Goal: Task Accomplishment & Management: Use online tool/utility

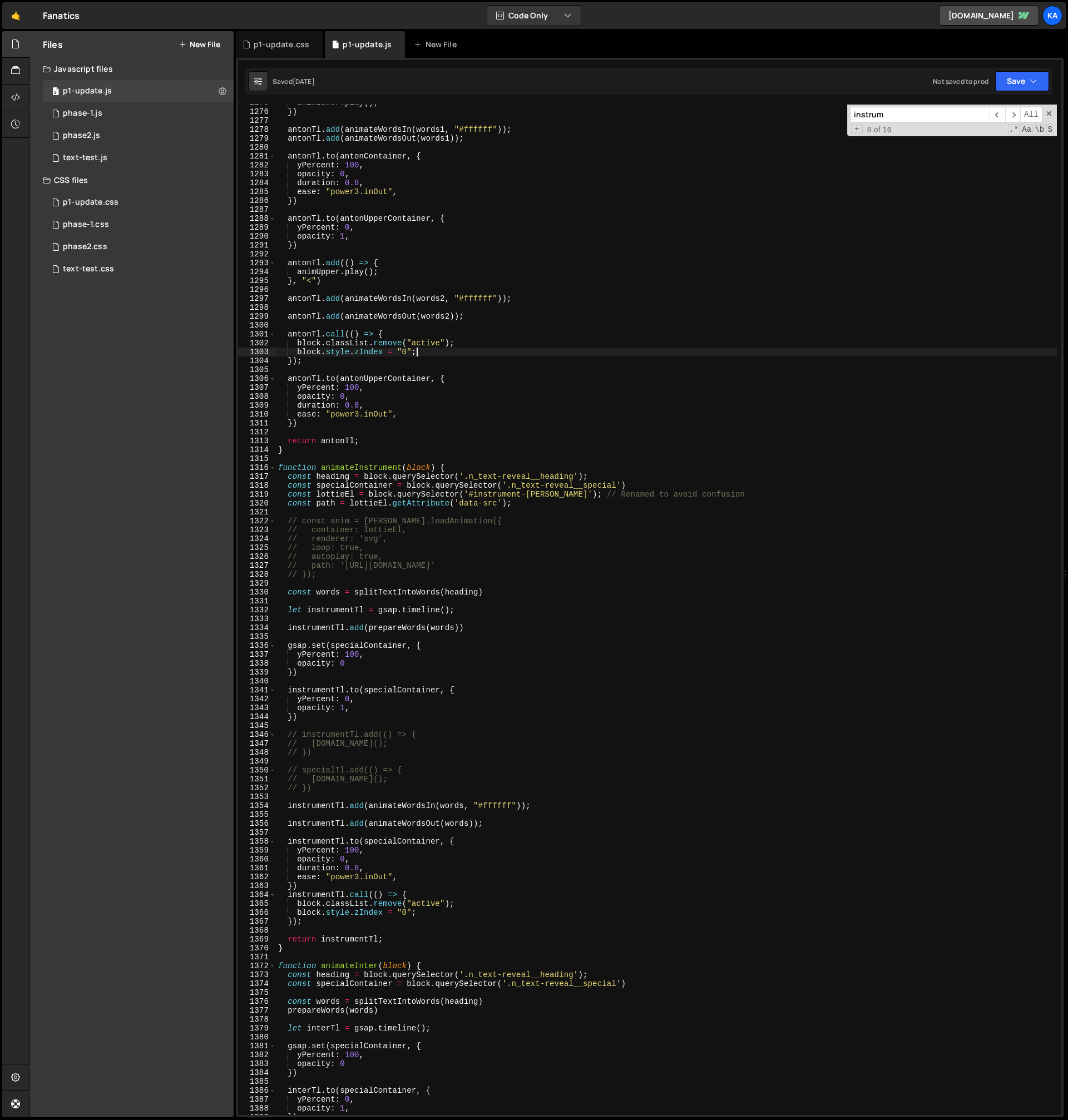
click at [482, 353] on div "animLower . play ( ) ; }) antonTl . add ( animateWordsIn ( words1 , "#ffffff" )…" at bounding box center [666, 613] width 781 height 1028
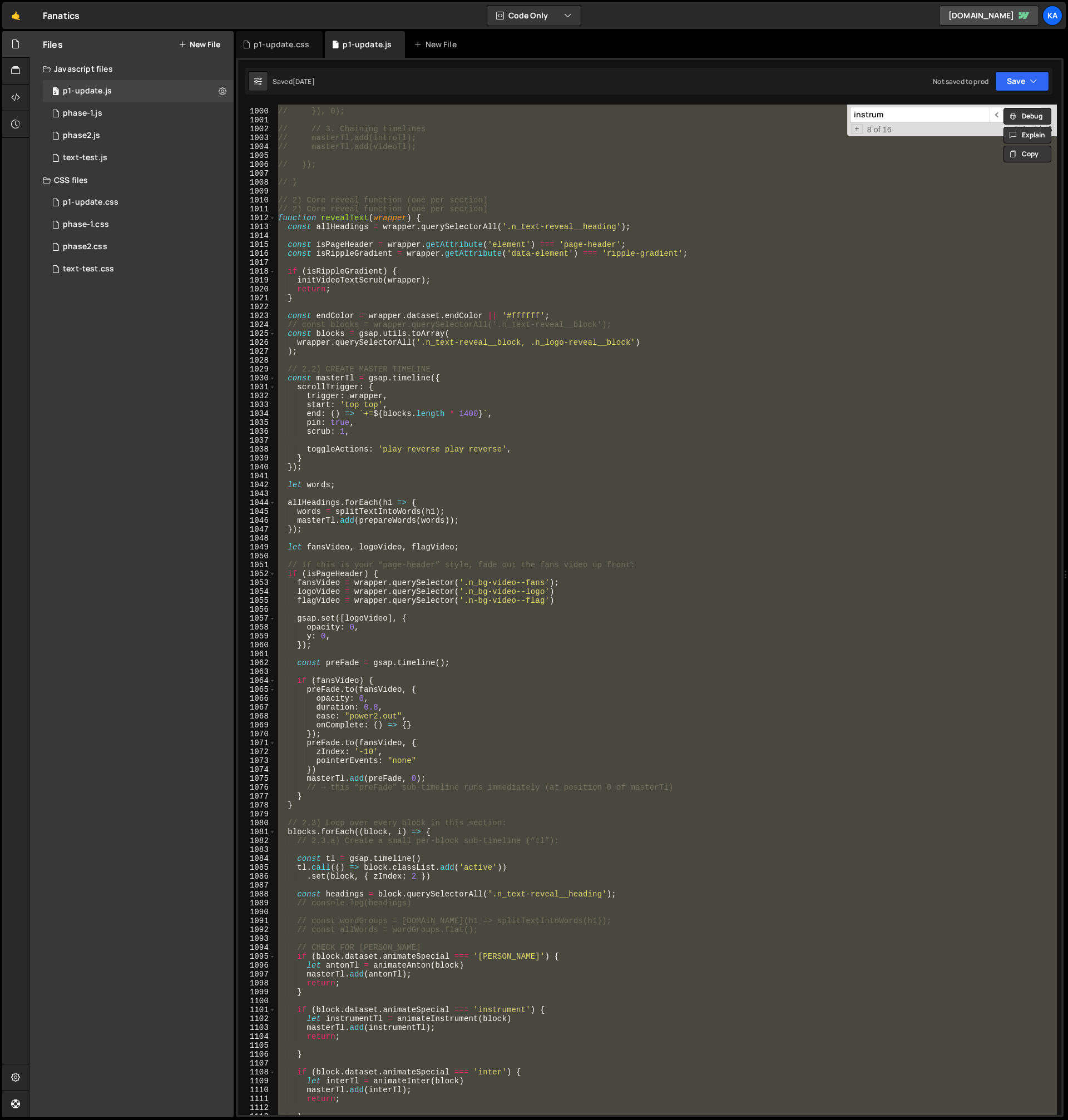
scroll to position [7482, 0]
click at [450, 389] on div "// ease: 'none' // }), 0); // // 3. Chaining timelines // masterTl.add(introTl)…" at bounding box center [666, 612] width 781 height 1028
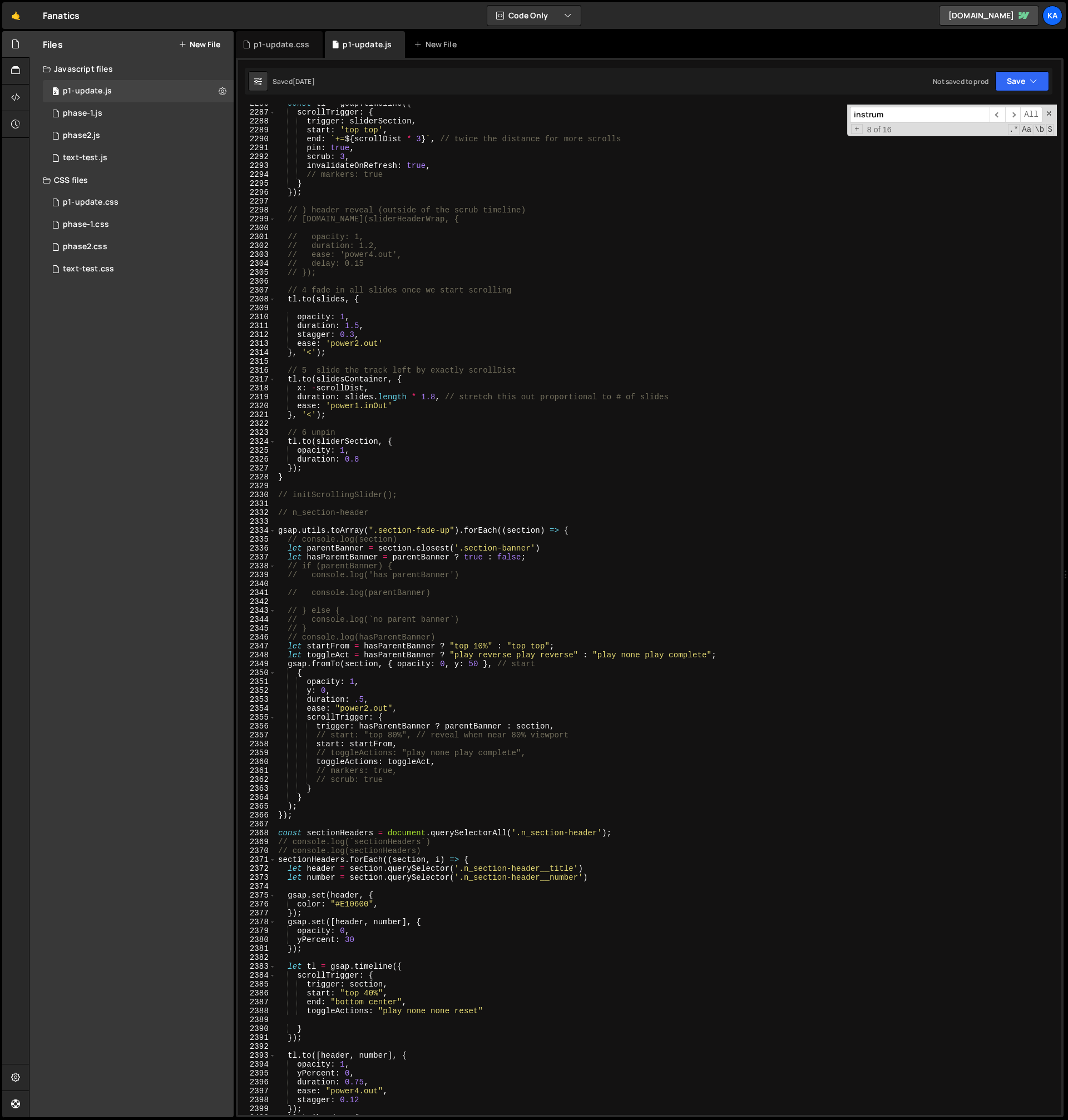
scroll to position [17216, 0]
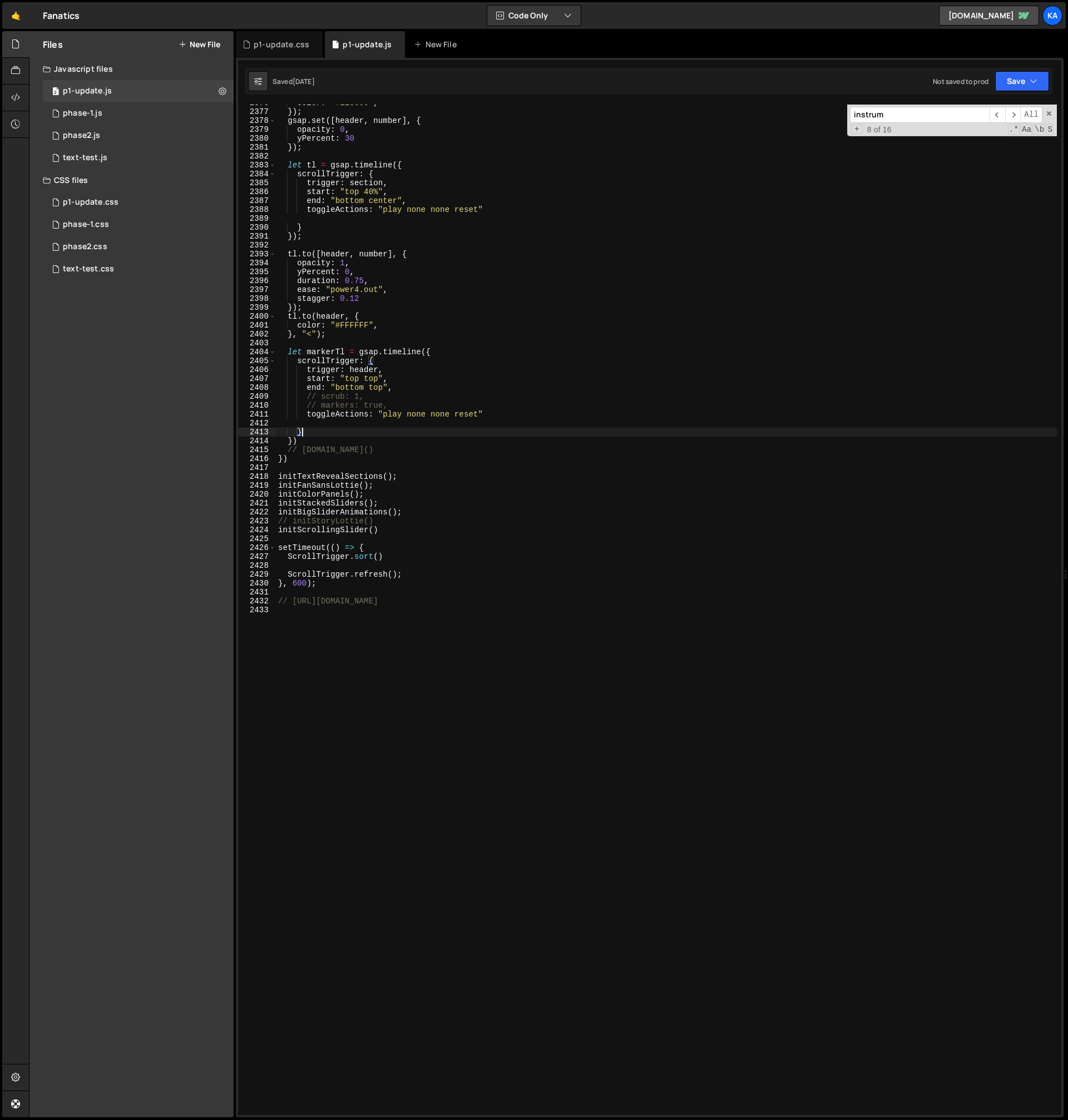
click at [568, 430] on div "color : "#E10600" , }) ; gsap . set ([ header , number ] , { opacity : 0 , yPer…" at bounding box center [666, 613] width 781 height 1028
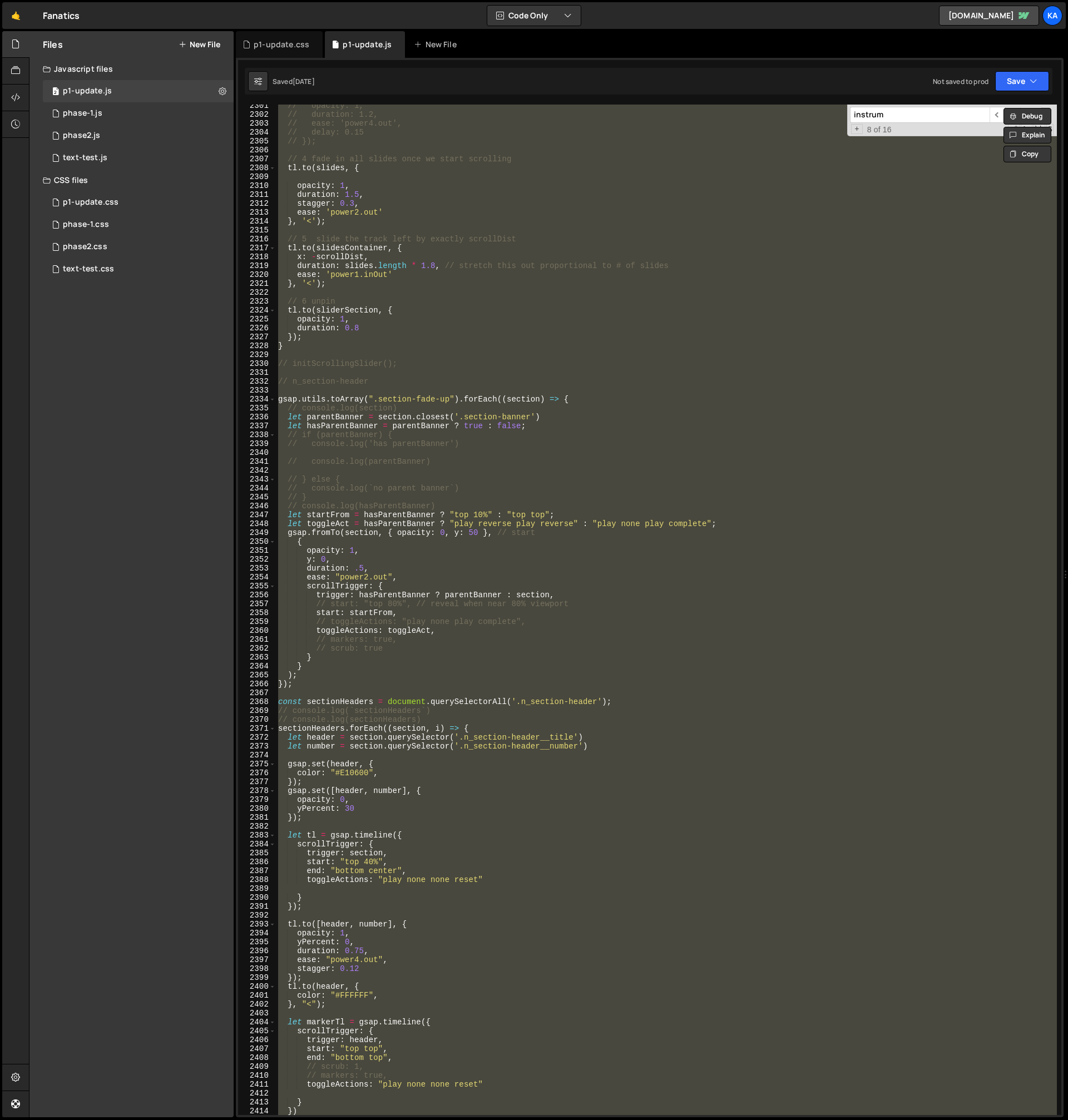
scroll to position [17130, 0]
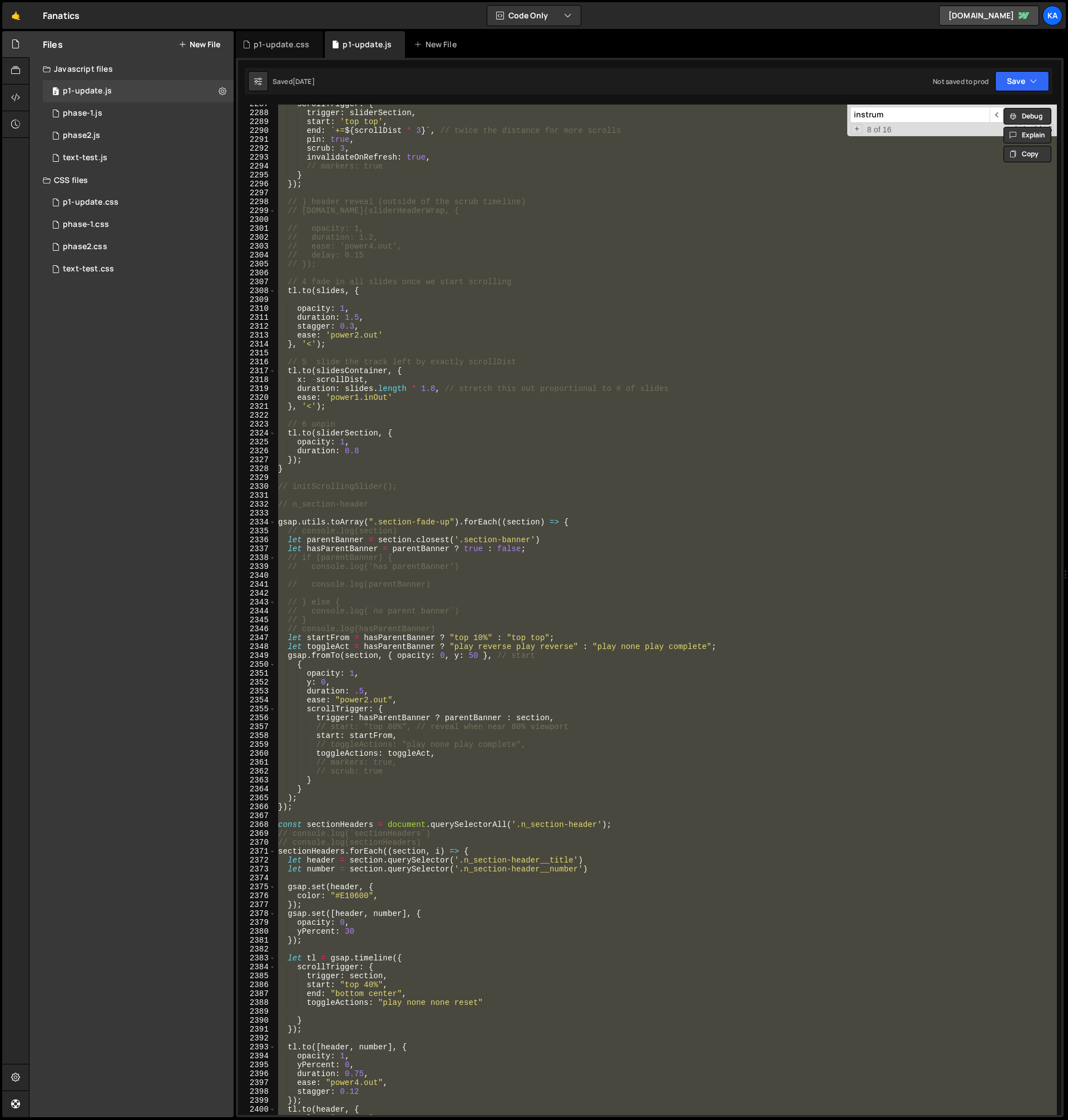
click at [618, 444] on div "scrollTrigger : { trigger : sliderSection , start : 'top top' , end : ` += ${ s…" at bounding box center [666, 610] width 781 height 1011
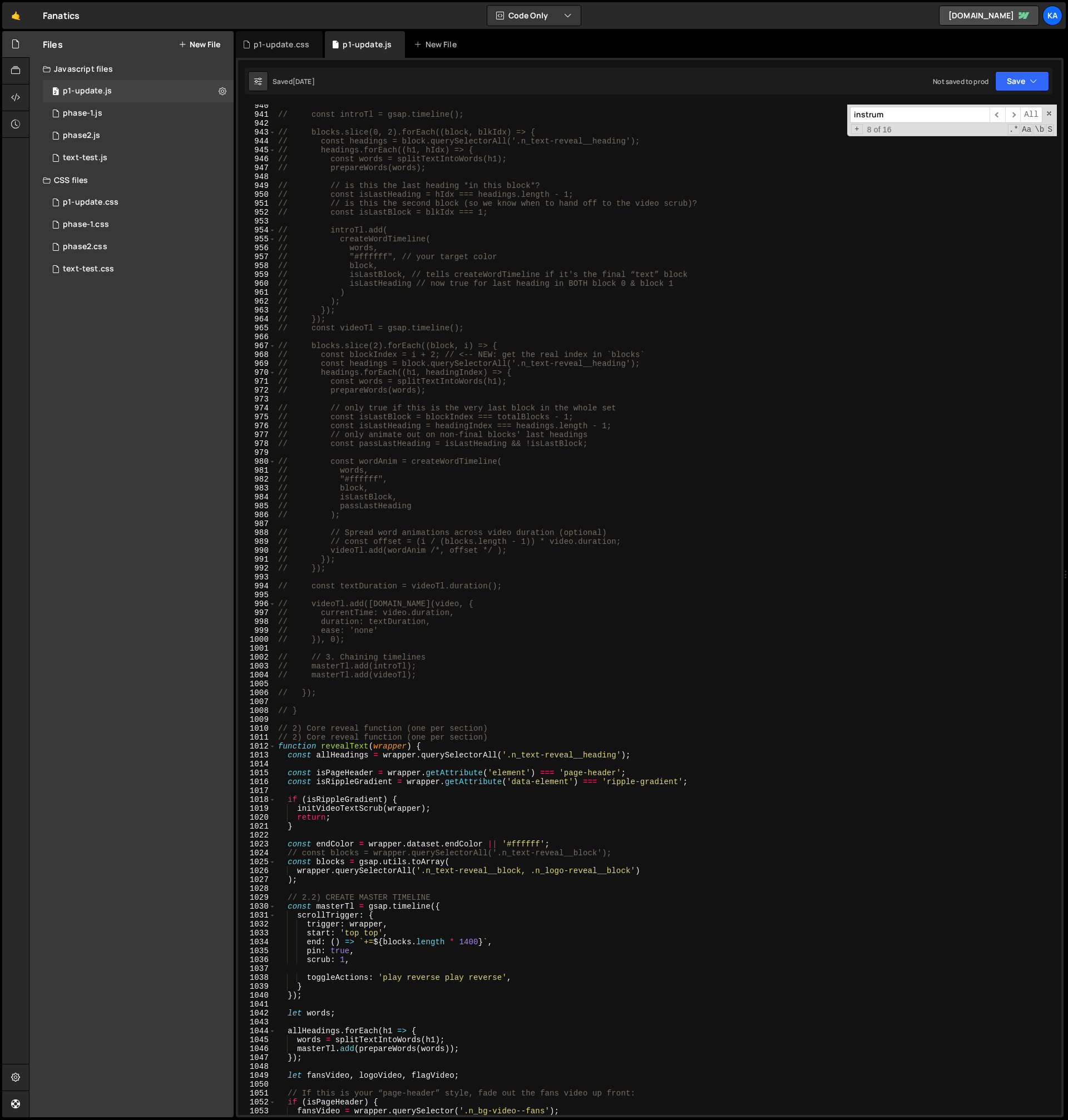
scroll to position [6662, 0]
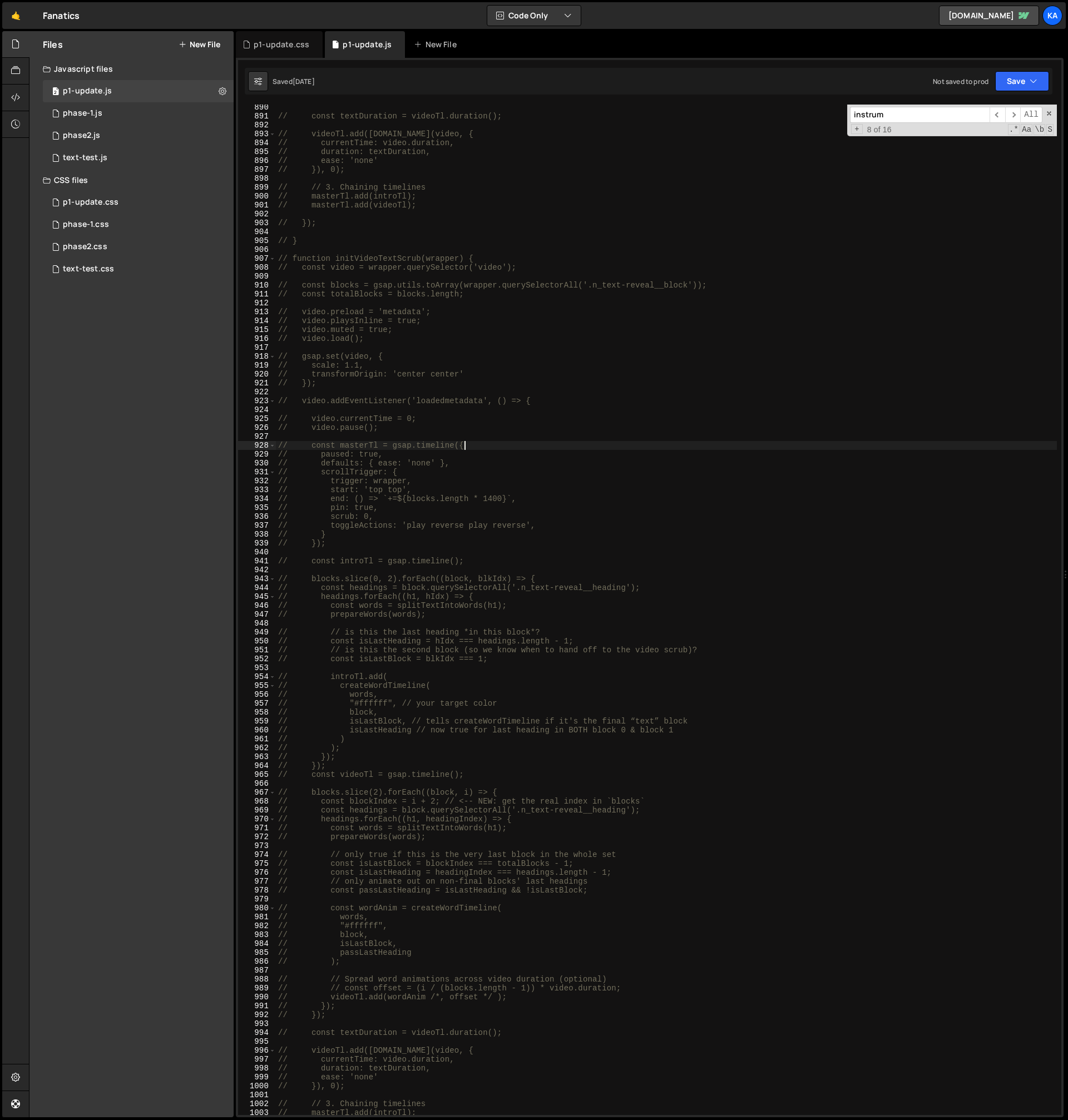
click at [552, 445] on div "// const textDuration = videoTl.duration(); // videoTl.add(gsap.to(video, { // …" at bounding box center [666, 617] width 781 height 1028
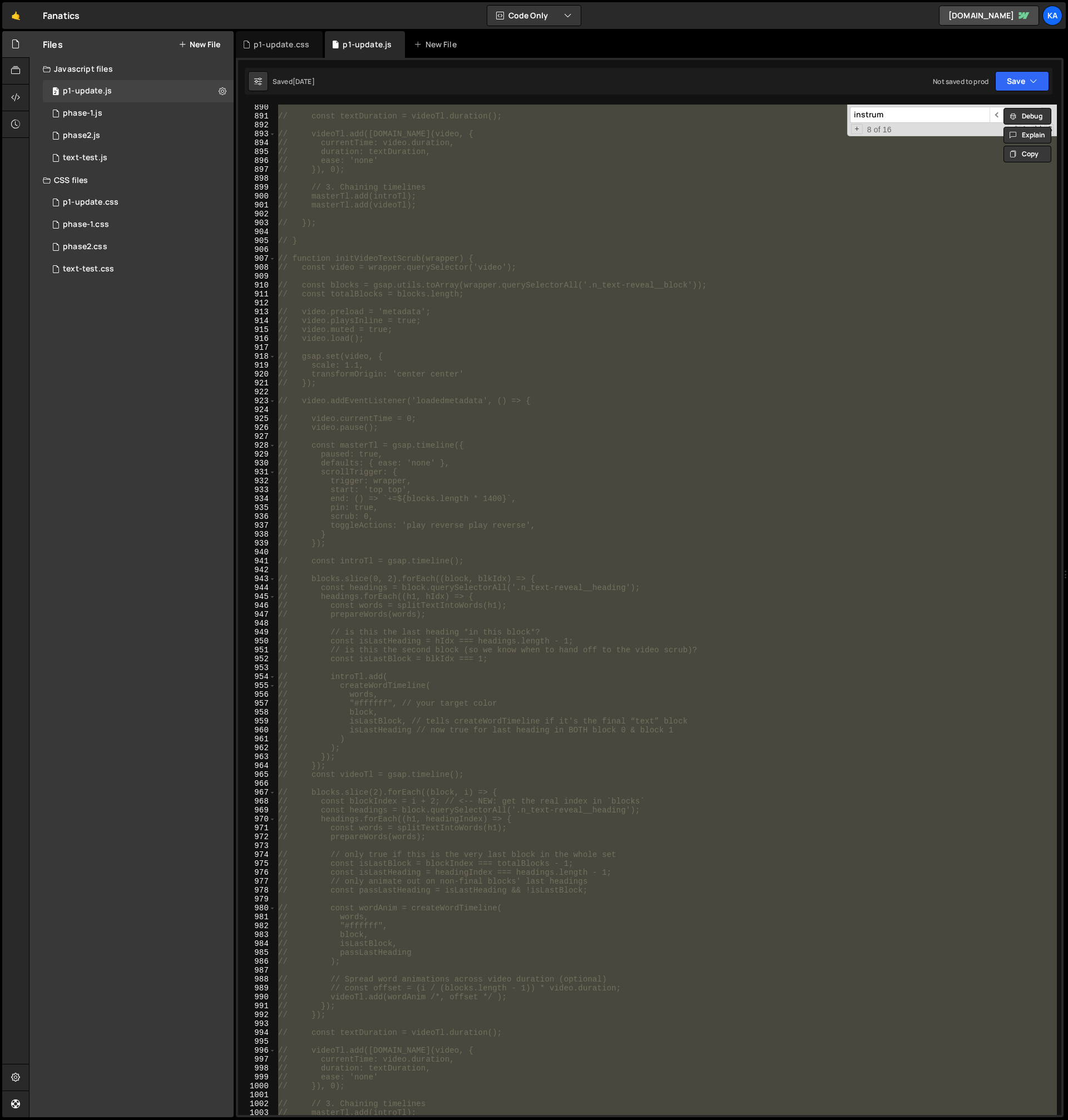
scroll to position [6475, 0]
click at [478, 269] on div "// const blockIndex = i + 2; // <-- NEW: get the real index in `blocks` // cons…" at bounding box center [666, 610] width 781 height 1011
click at [578, 376] on div "// const blockIndex = i + 2; // <-- NEW: get the real index in `blocks` // cons…" at bounding box center [666, 610] width 781 height 1011
drag, startPoint x: 641, startPoint y: 231, endPoint x: 629, endPoint y: 235, distance: 12.6
click at [641, 231] on div "// const blockIndex = i + 2; // <-- NEW: get the real index in `blocks` // cons…" at bounding box center [666, 610] width 781 height 1011
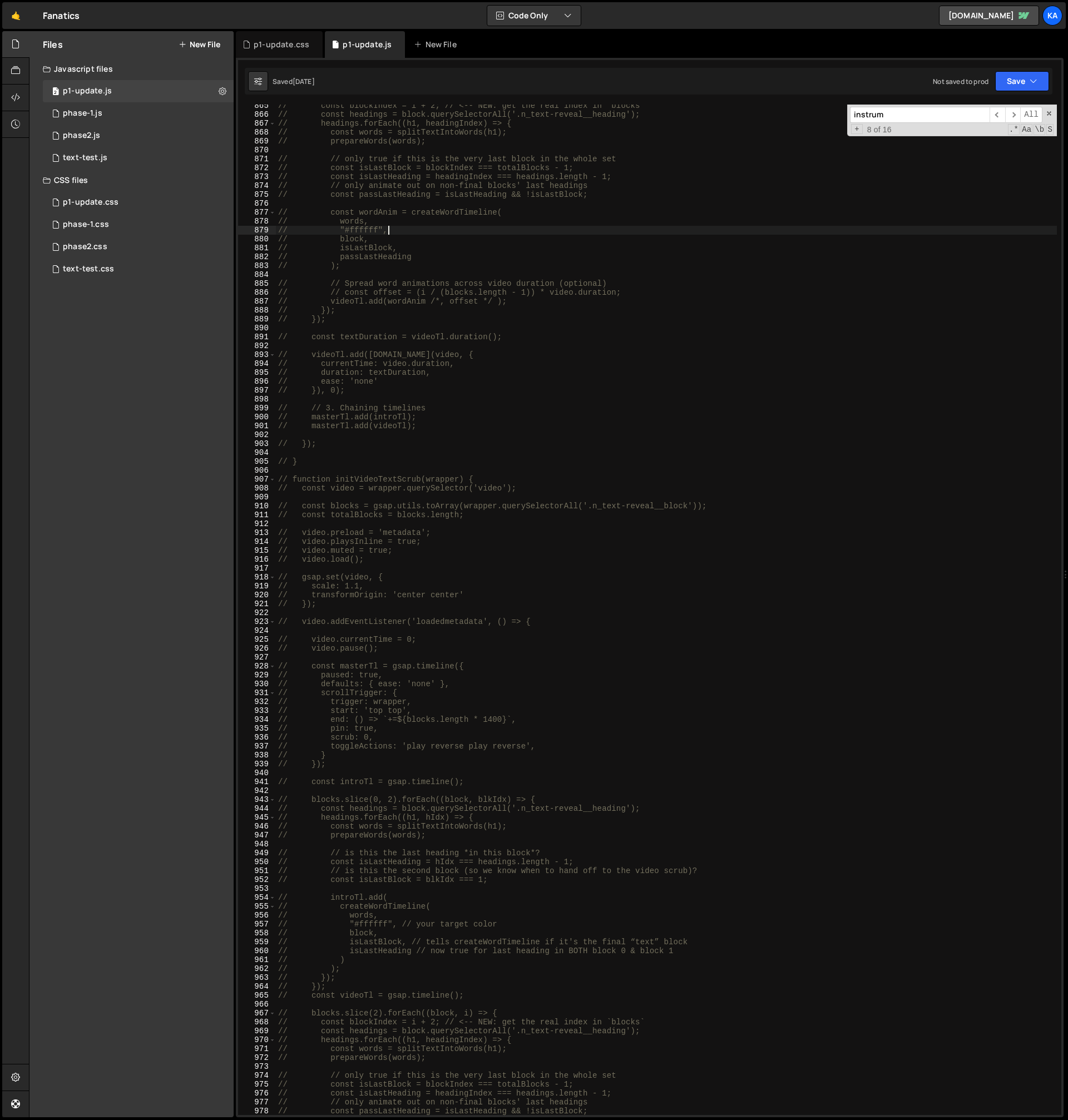
type textarea "// https://cdn.prod.website-files.com/67b4c8583d604cb6c2fc9a62/6843520aa1e4f9f5…"
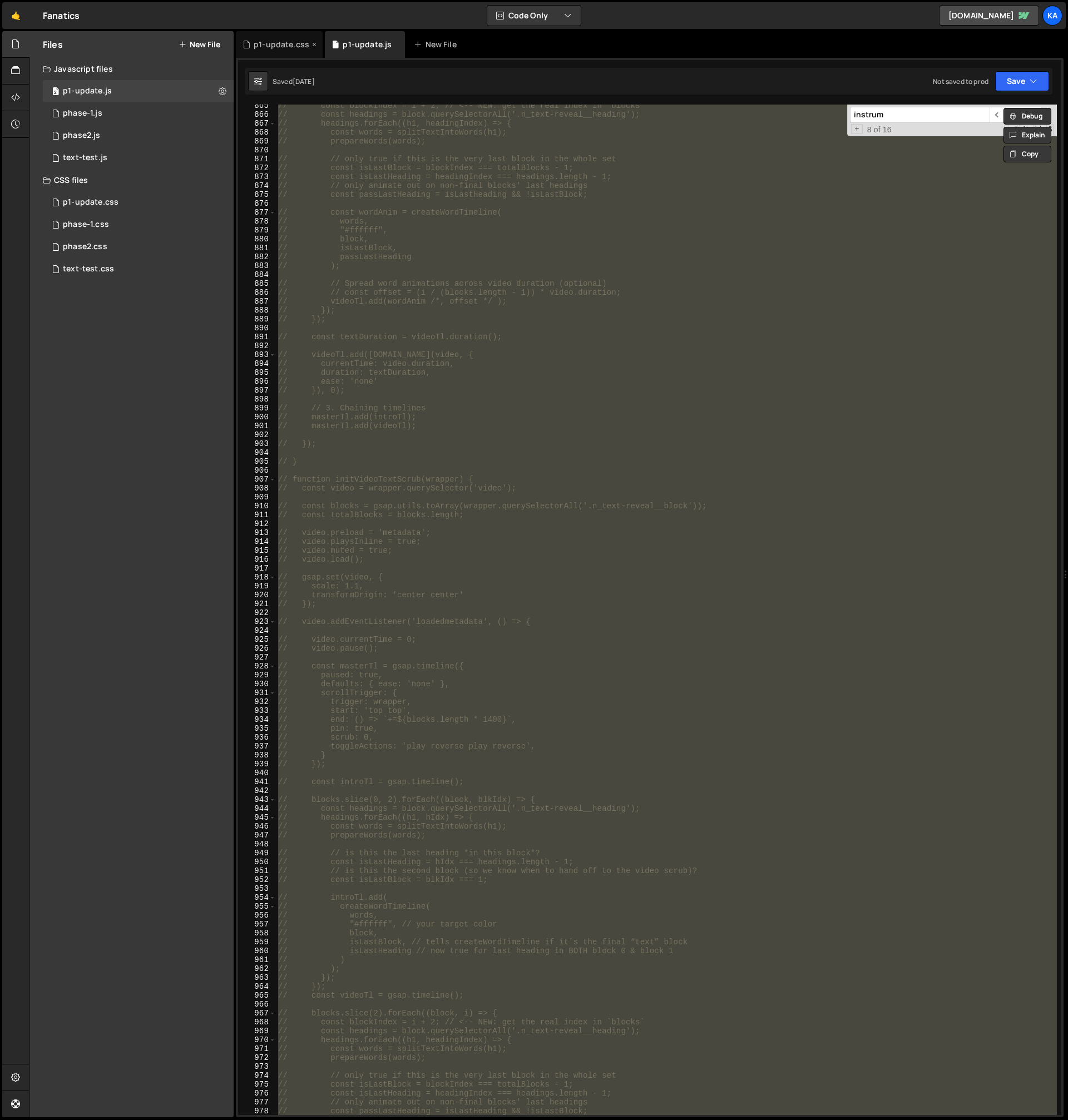
click at [281, 55] on div "p1-update.css" at bounding box center [279, 44] width 87 height 26
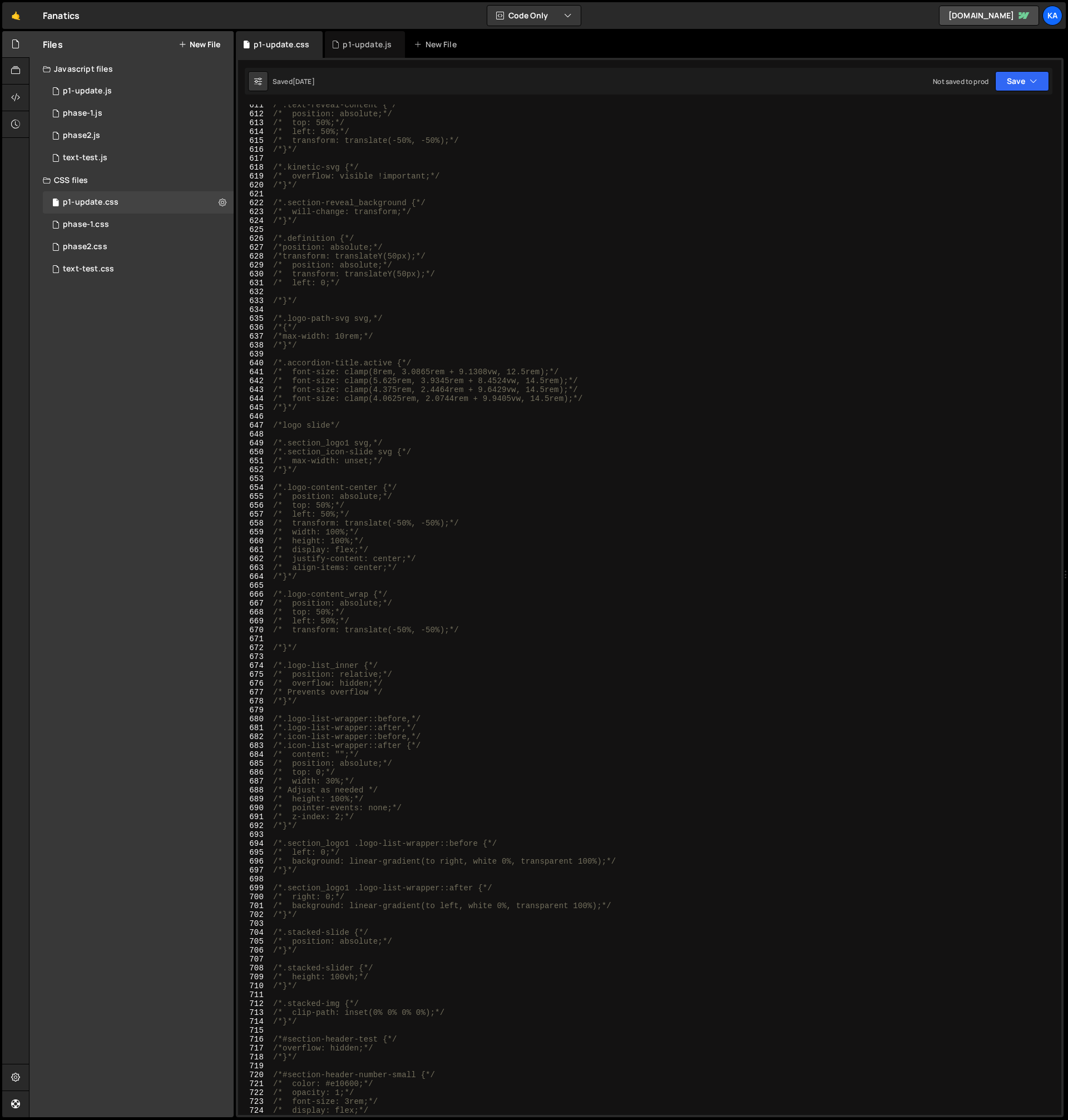
click at [385, 337] on div "/*.text-reveal-content {*/ /* position: absolute;*/ /* top: 50%;*/ /* left: 50%…" at bounding box center [663, 615] width 786 height 1028
type textarea "/*}*/"
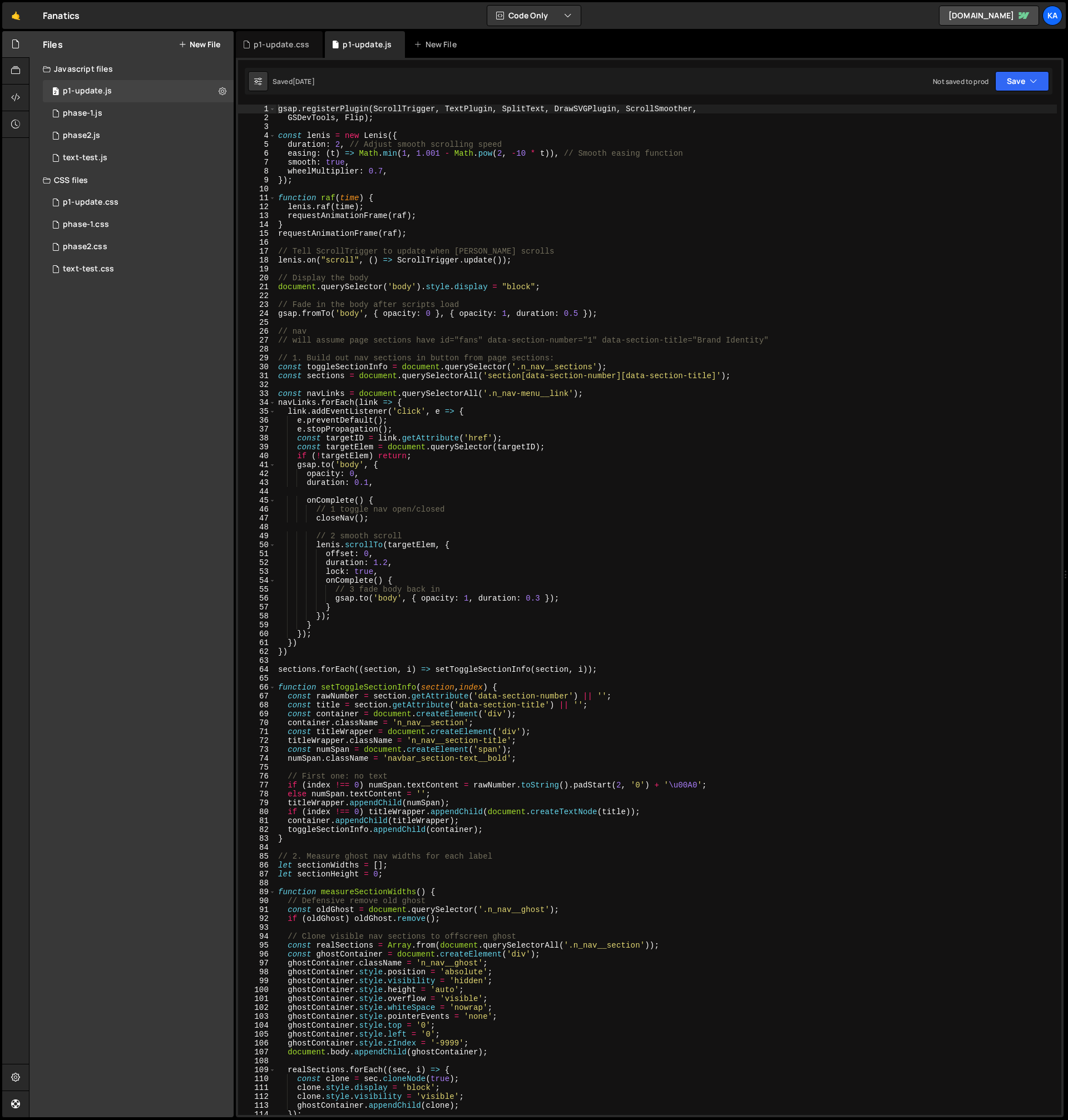
type textarea "// 3 fade body back in"
click at [579, 587] on div "gsap . registerPlugin ( ScrollTrigger , TextPlugin , SplitText , DrawSVGPlugin …" at bounding box center [666, 619] width 781 height 1028
click at [272, 51] on div "p1-update.css" at bounding box center [279, 44] width 87 height 26
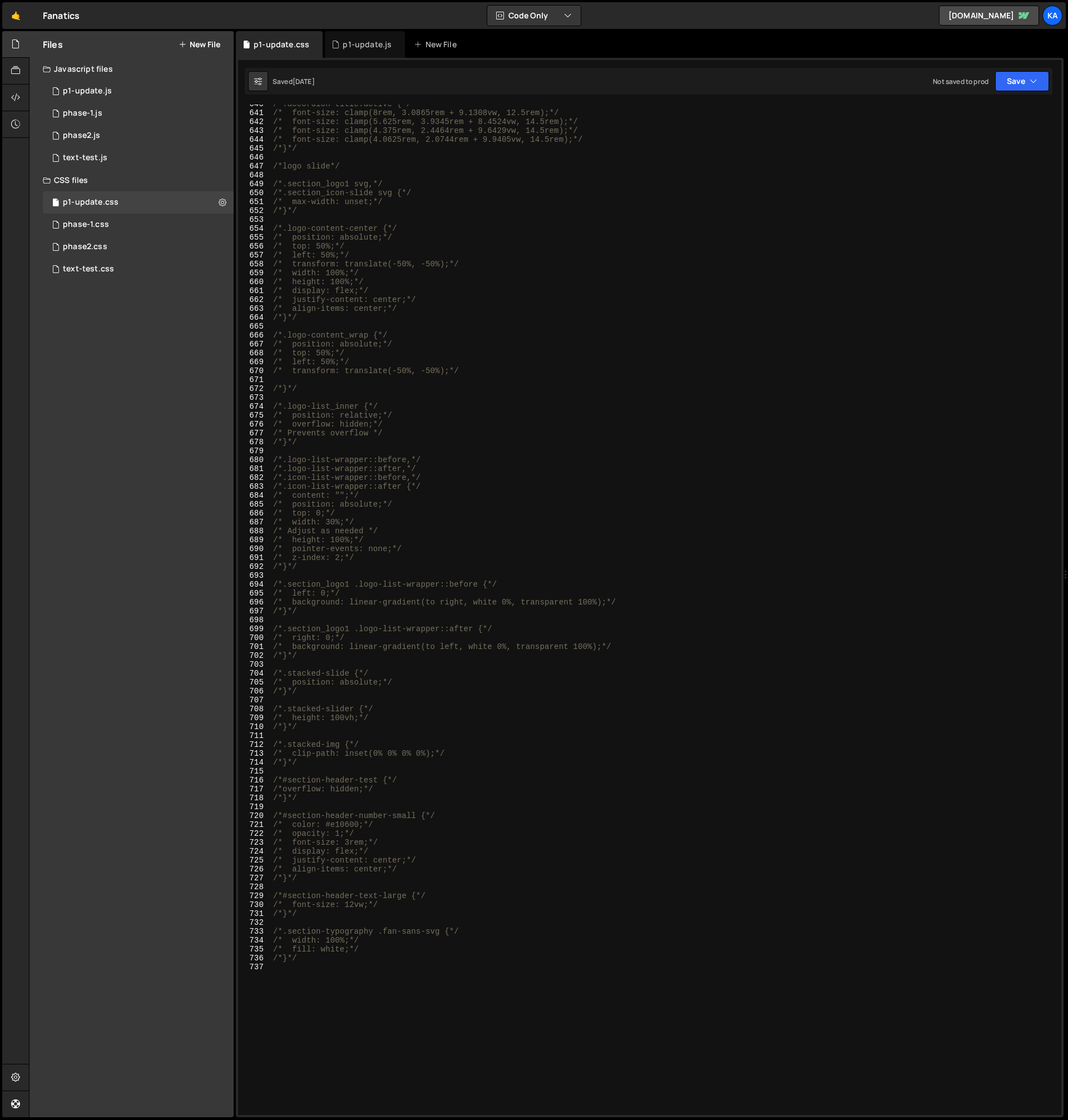
scroll to position [6050, 0]
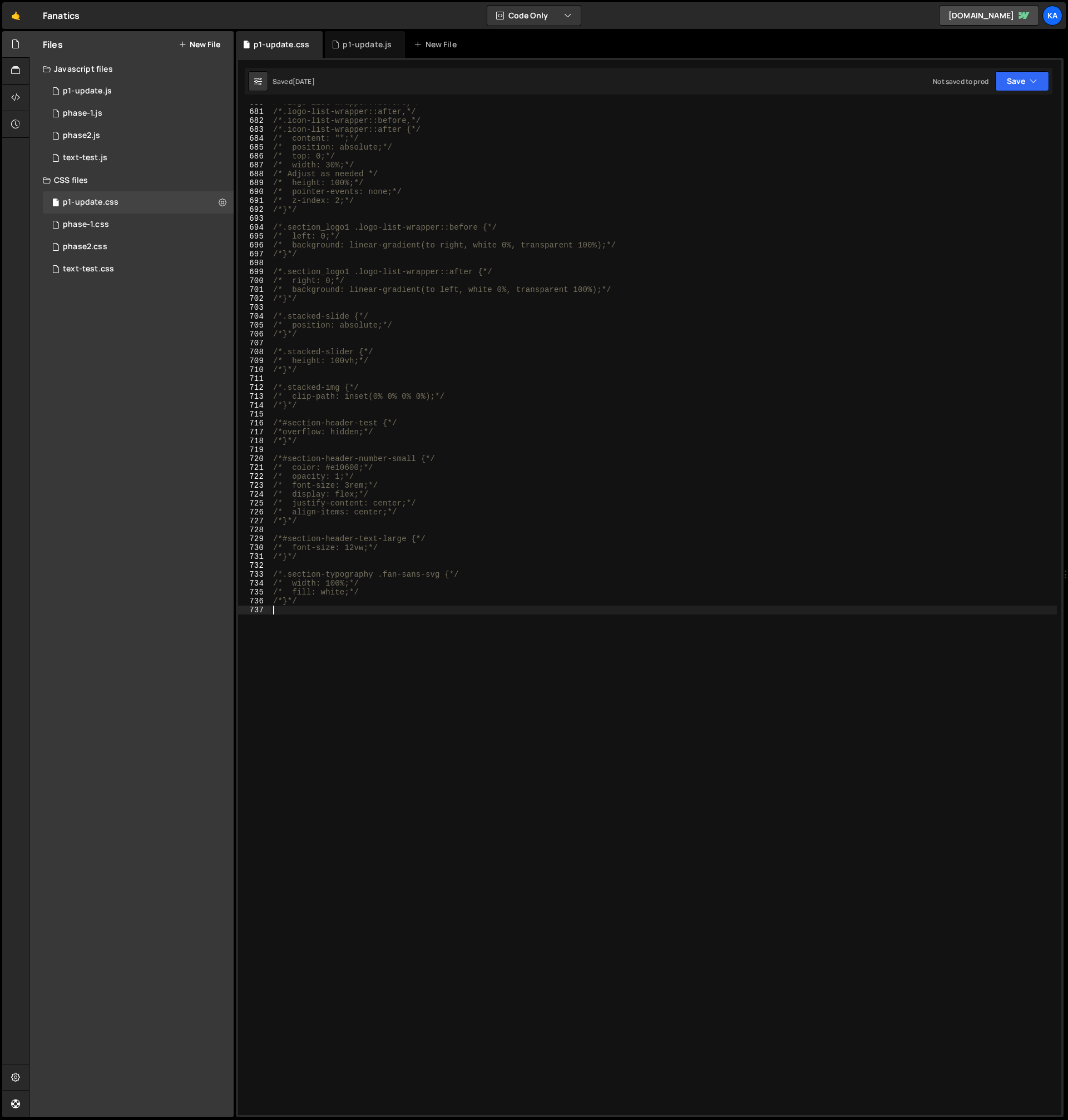
click at [403, 692] on div "/*.logo-list-wrapper::before,*/ /*.logo-list-wrapper::after,*/ /*.icon-list-wra…" at bounding box center [663, 613] width 786 height 1028
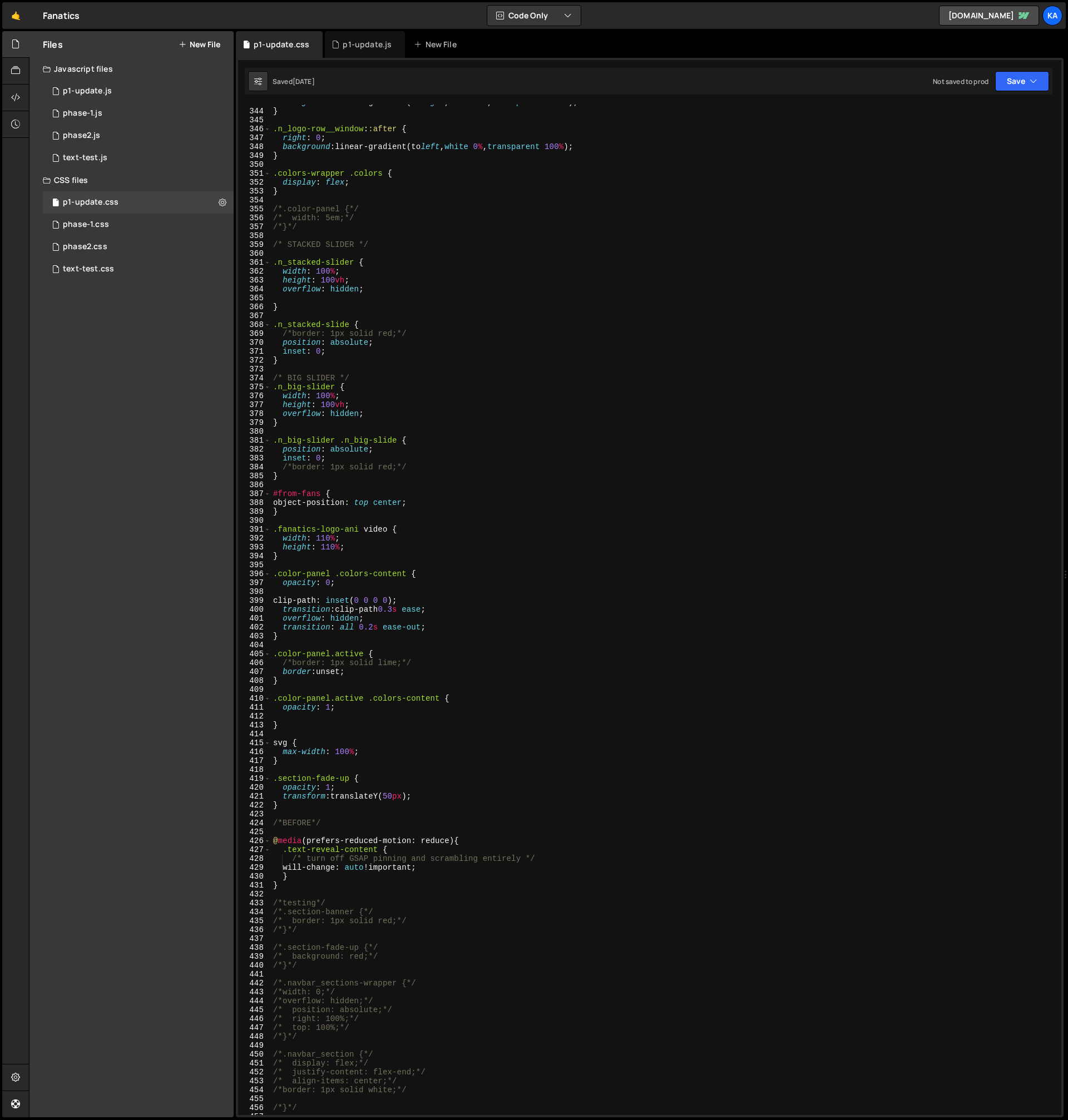
scroll to position [3050, 0]
click at [291, 885] on div "background : linear-gradient(to right , white 0 % , transparent 100 % ) ; } .n_…" at bounding box center [663, 612] width 786 height 1028
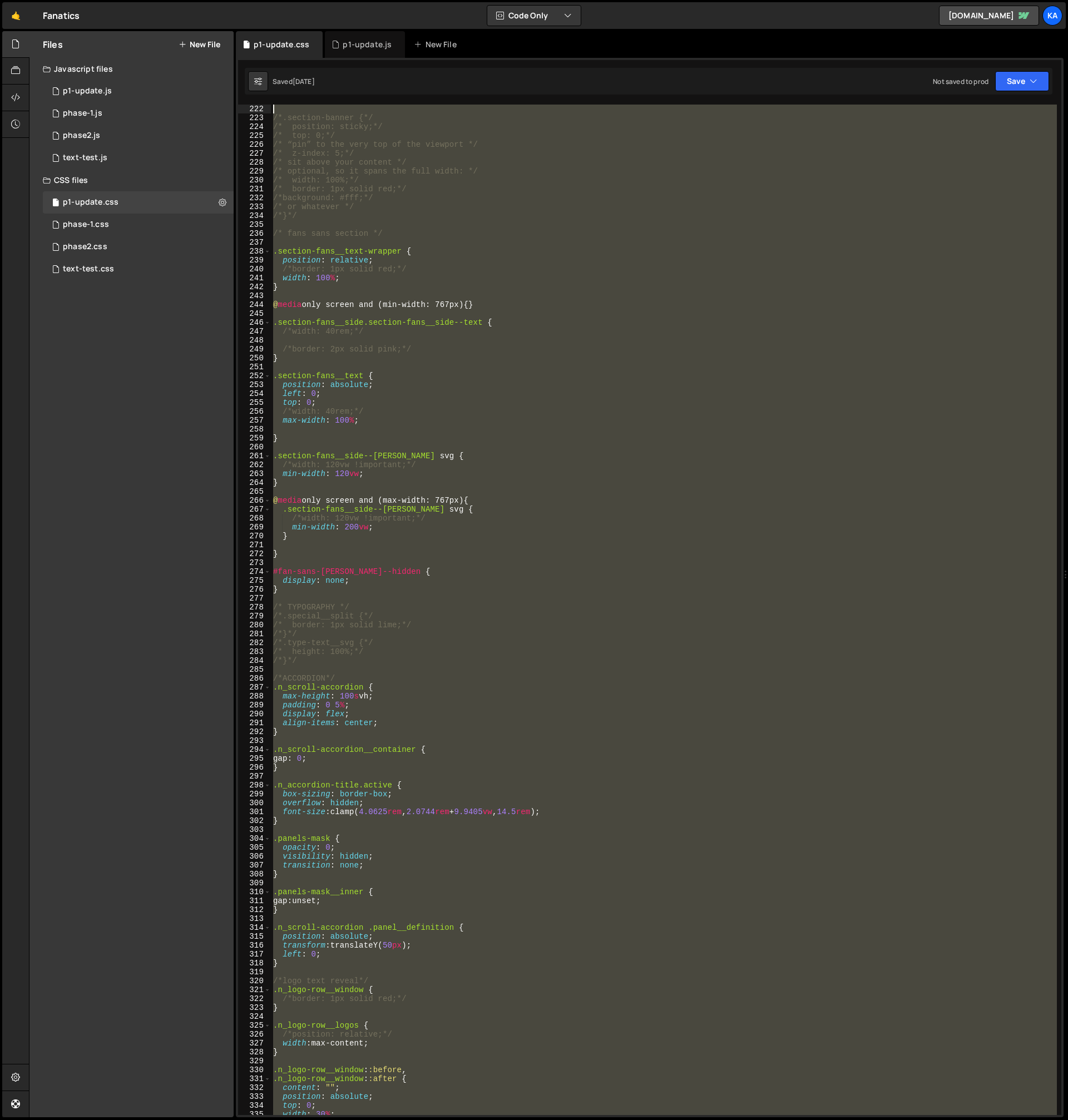
scroll to position [0, 0]
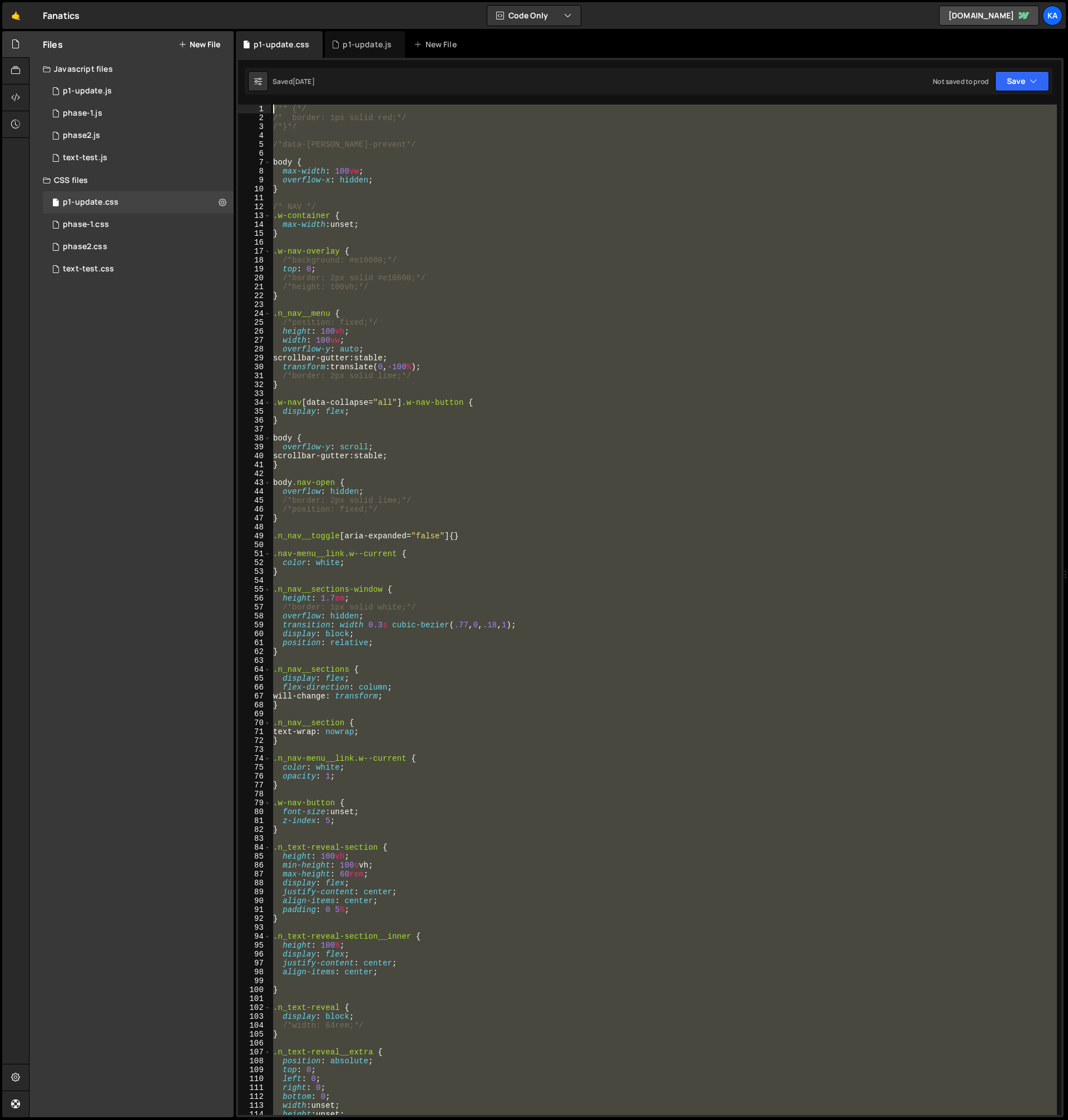
drag, startPoint x: 291, startPoint y: 887, endPoint x: 212, endPoint y: -81, distance: 971.2
click at [212, 0] on html "Projects [GEOGRAPHIC_DATA] Blog Ka Projects Your Teams Account Upgrade Logout" at bounding box center [534, 560] width 1068 height 1120
type textarea "/** {*/ /* border: 1px solid red;*/"
